Goal: Information Seeking & Learning: Learn about a topic

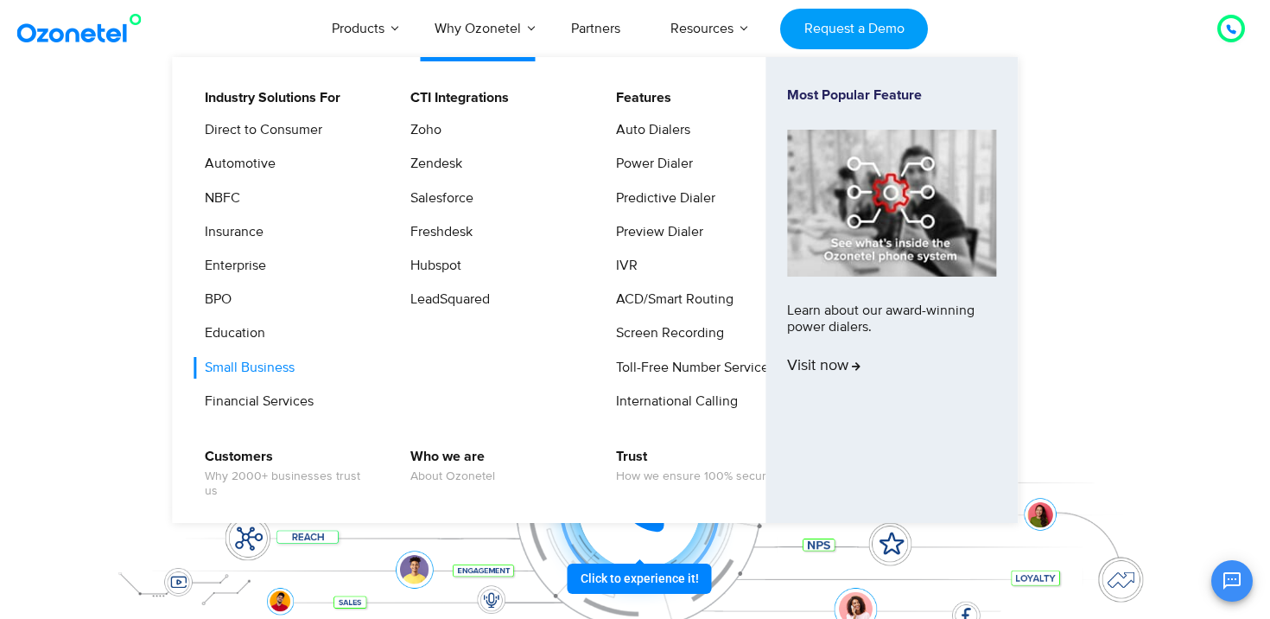
click at [266, 368] on link "Small Business" at bounding box center [246, 368] width 104 height 22
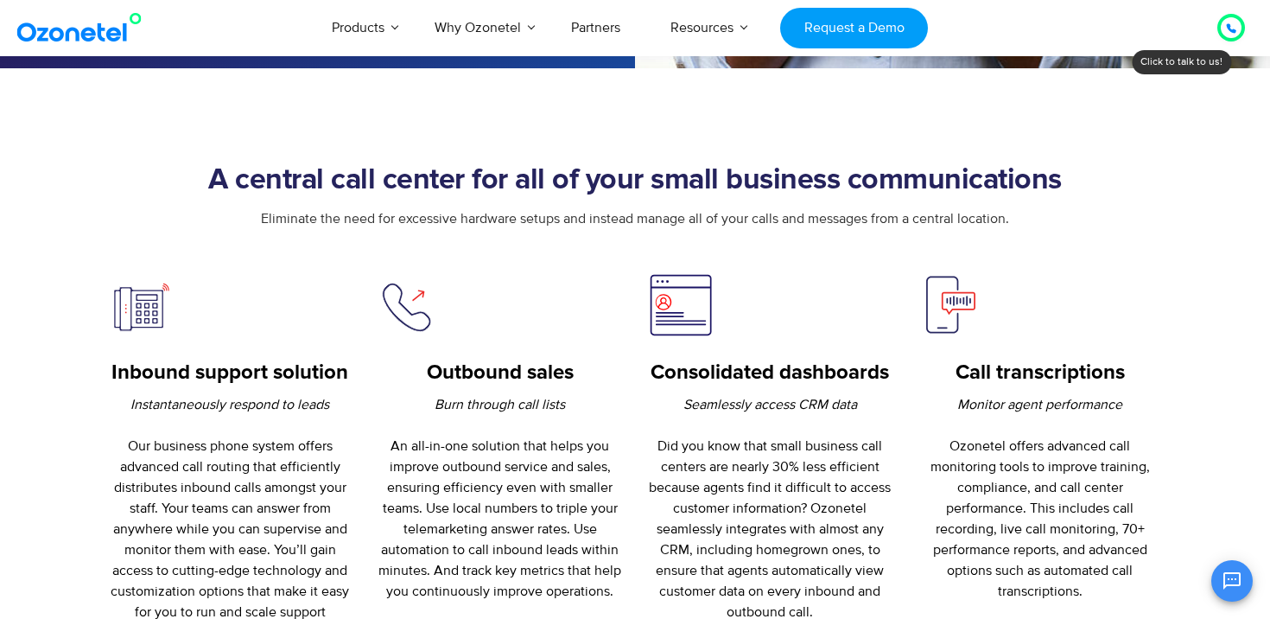
click at [680, 337] on img at bounding box center [681, 304] width 66 height 65
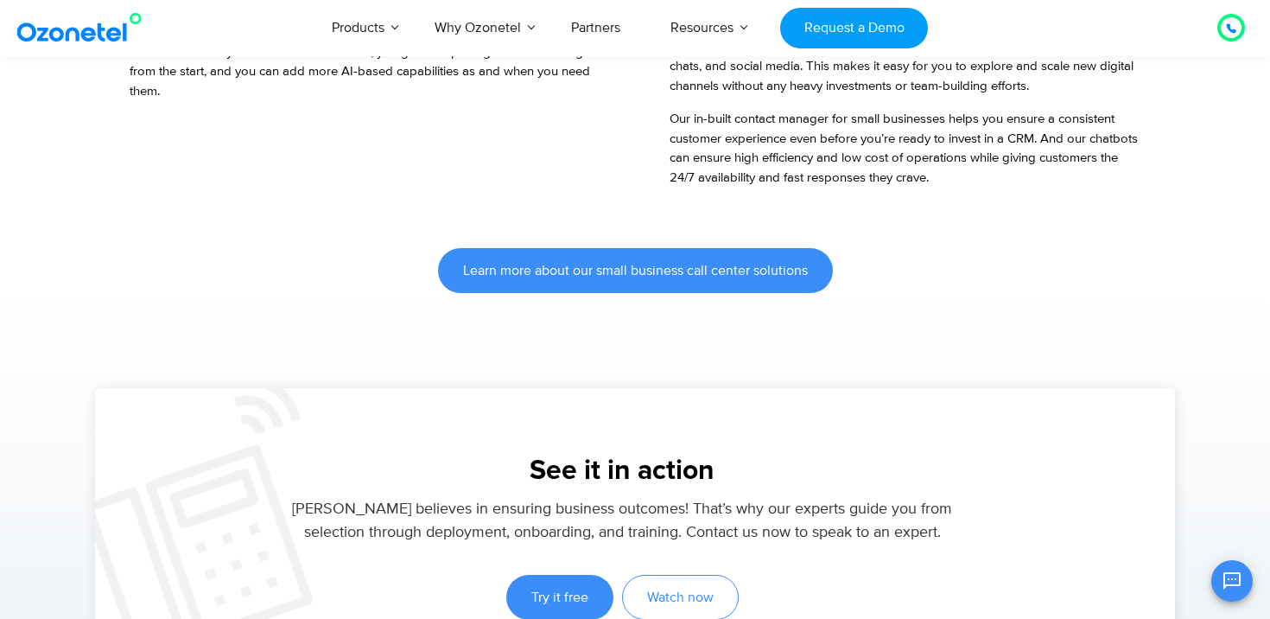
scroll to position [1837, 0]
